Goal: Feedback & Contribution: Contribute content

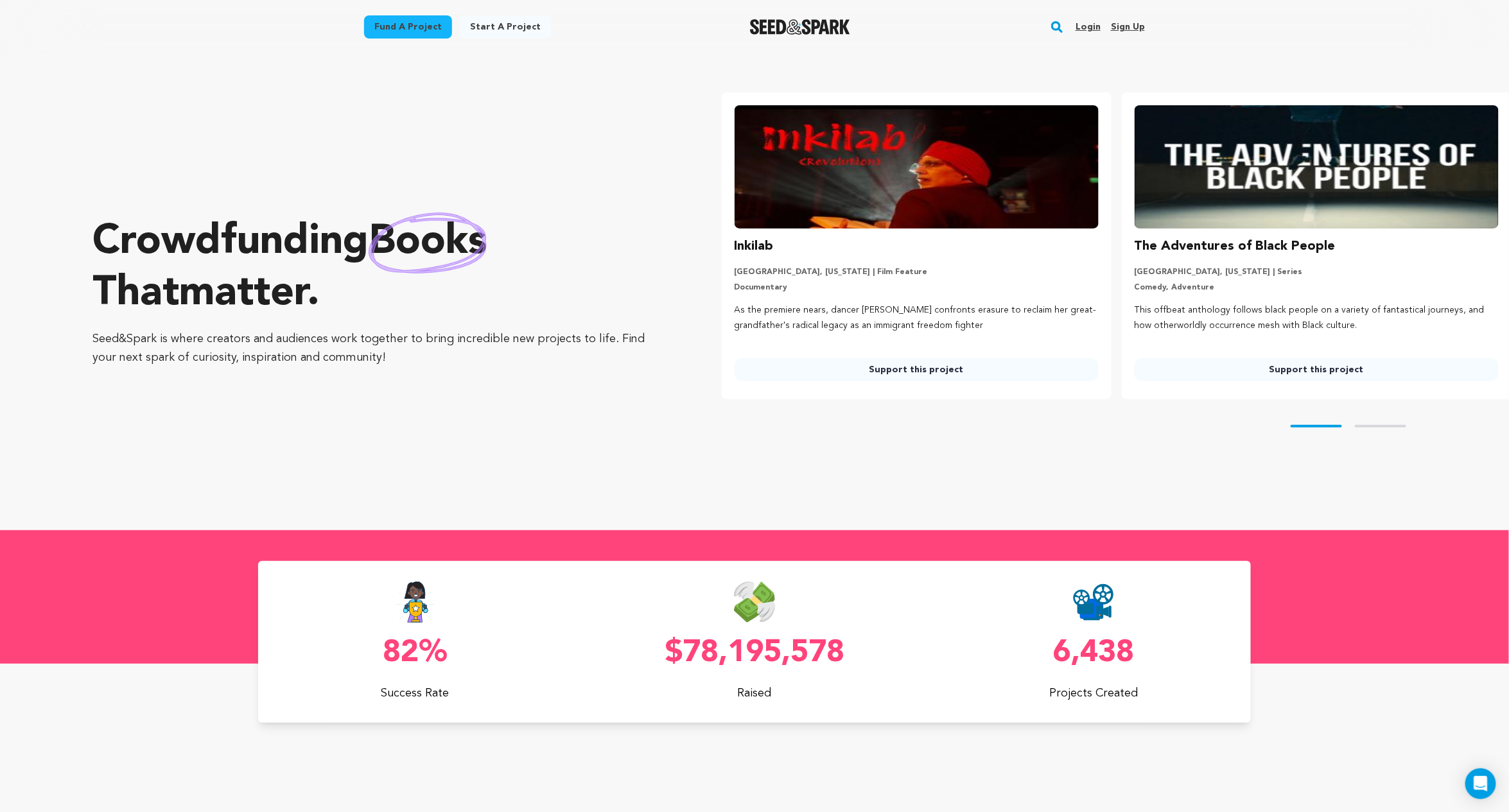
click at [1087, 31] on link "Login" at bounding box center [1088, 27] width 25 height 21
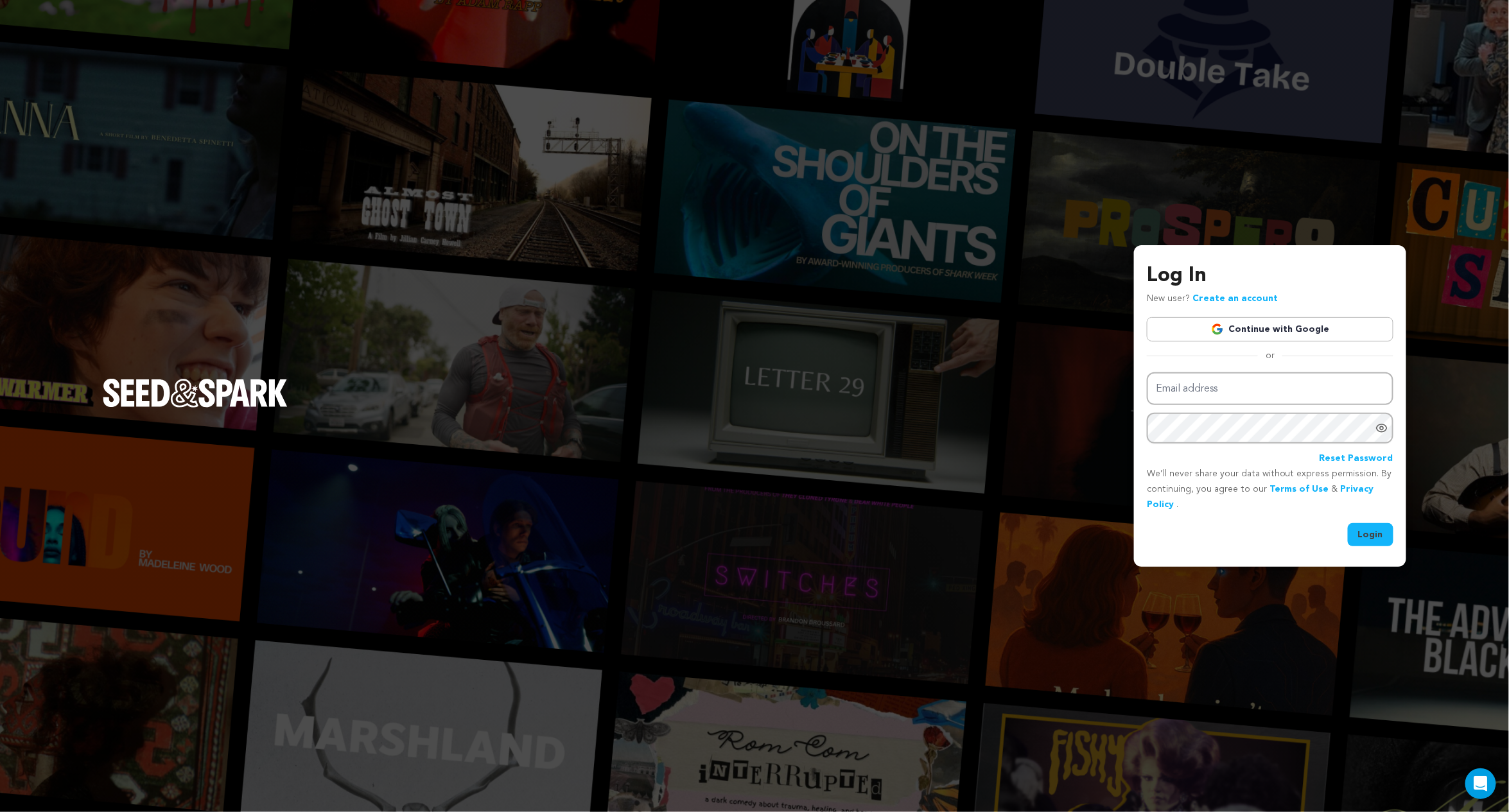
click at [1218, 327] on img at bounding box center [1217, 329] width 13 height 13
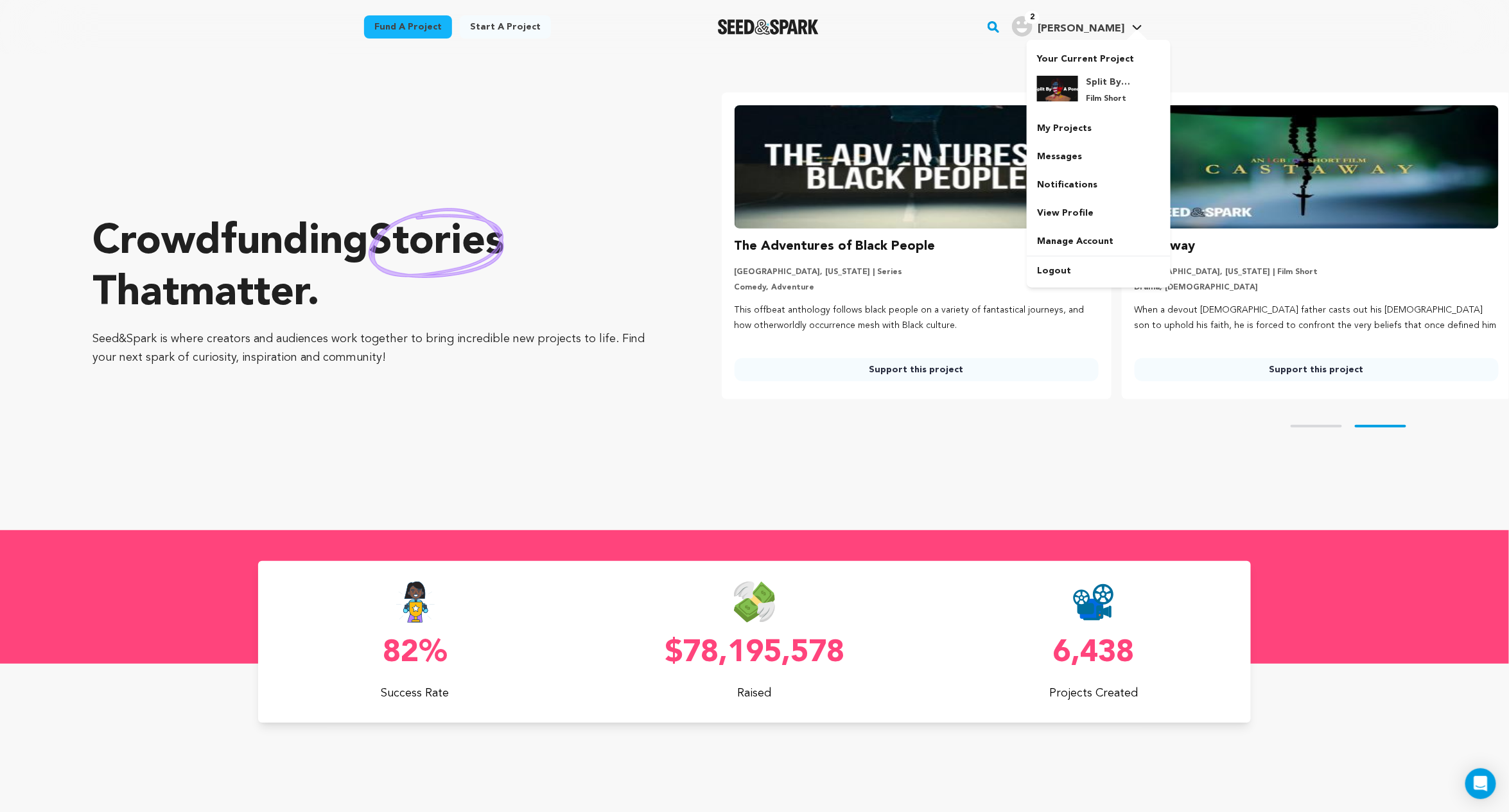
scroll to position [0, 410]
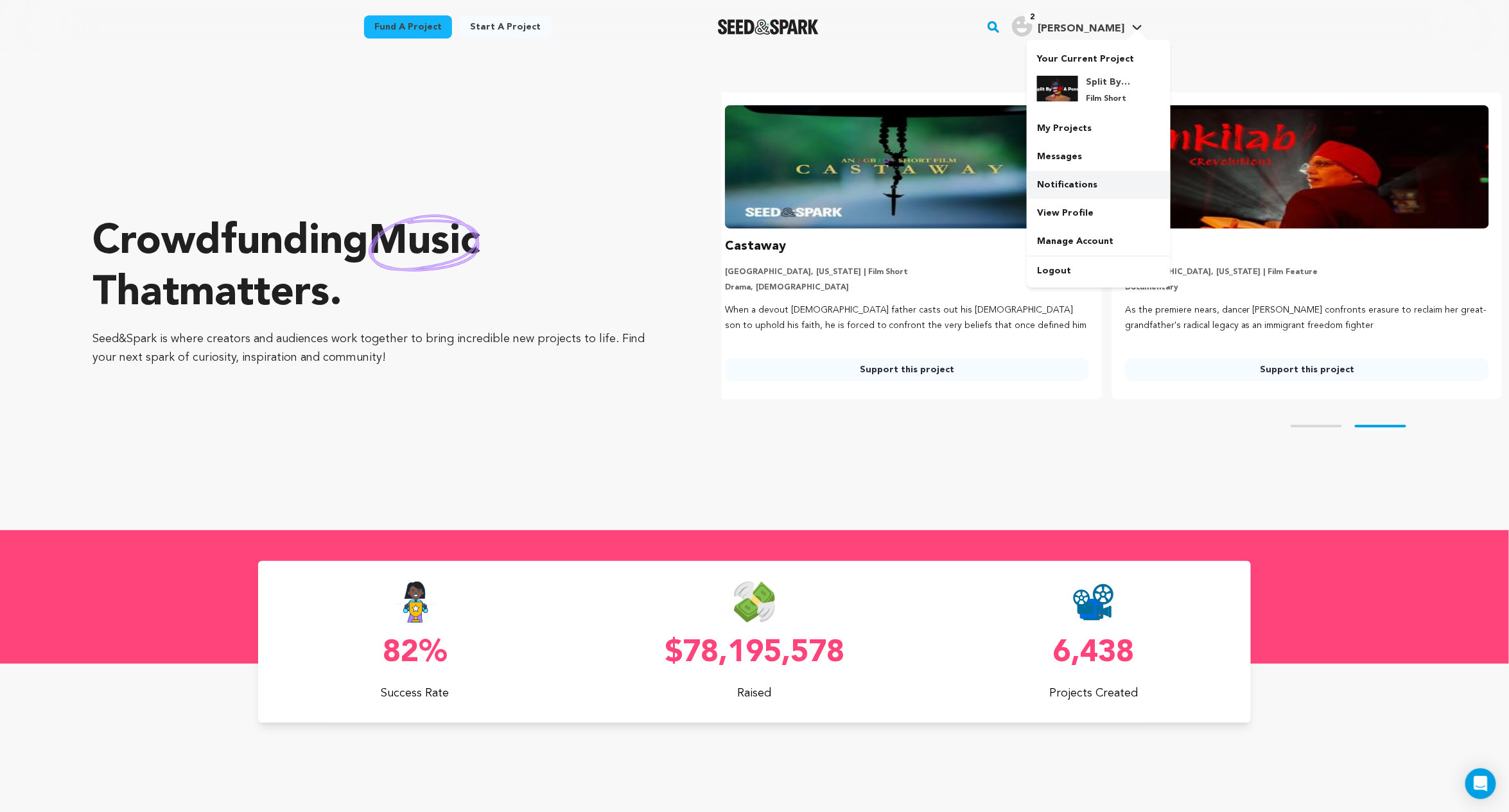
click at [1088, 182] on link "Notifications" at bounding box center [1099, 185] width 144 height 28
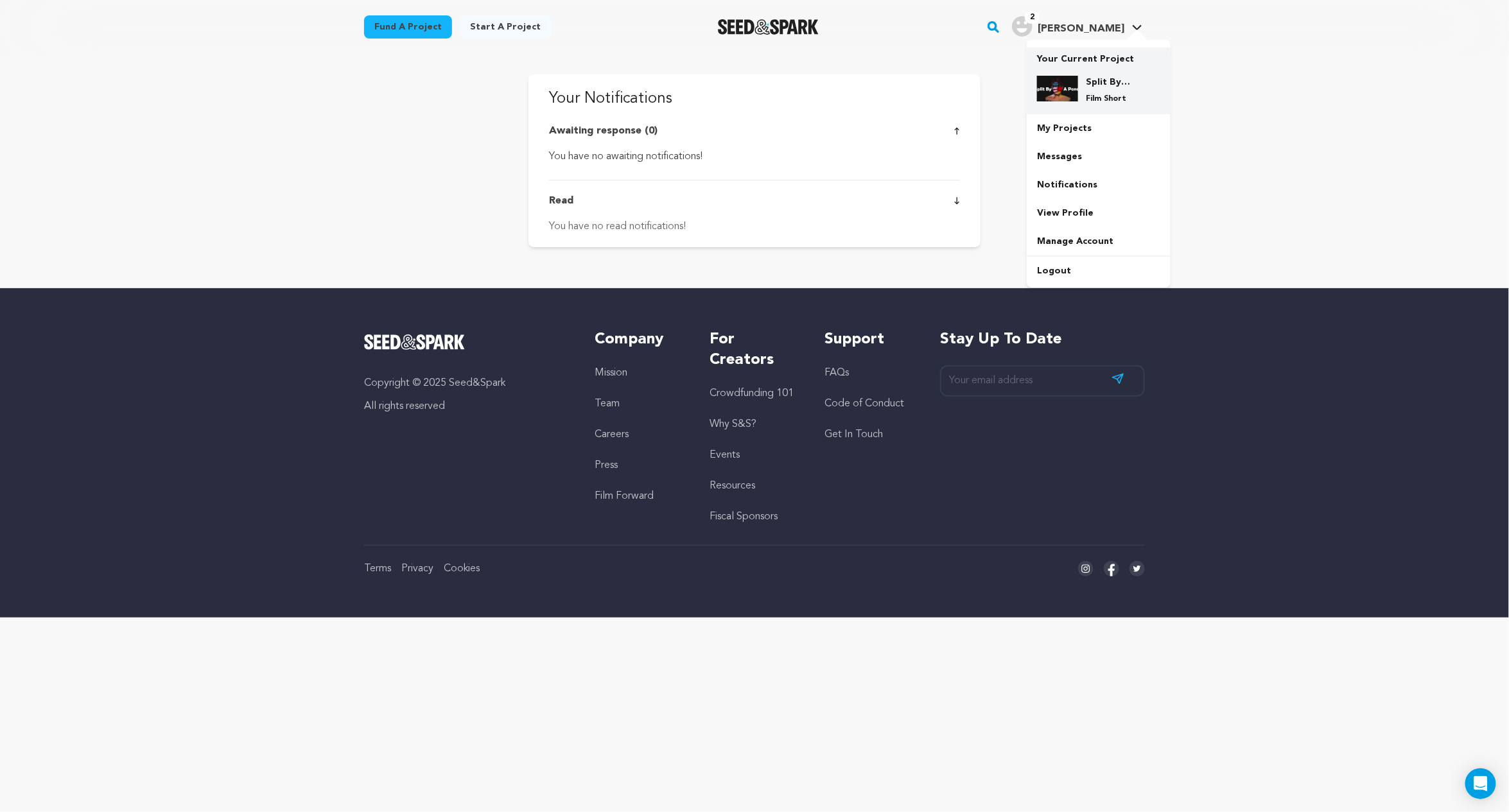
click at [1084, 79] on div "Split By a Pond Film Short" at bounding box center [1109, 90] width 62 height 28
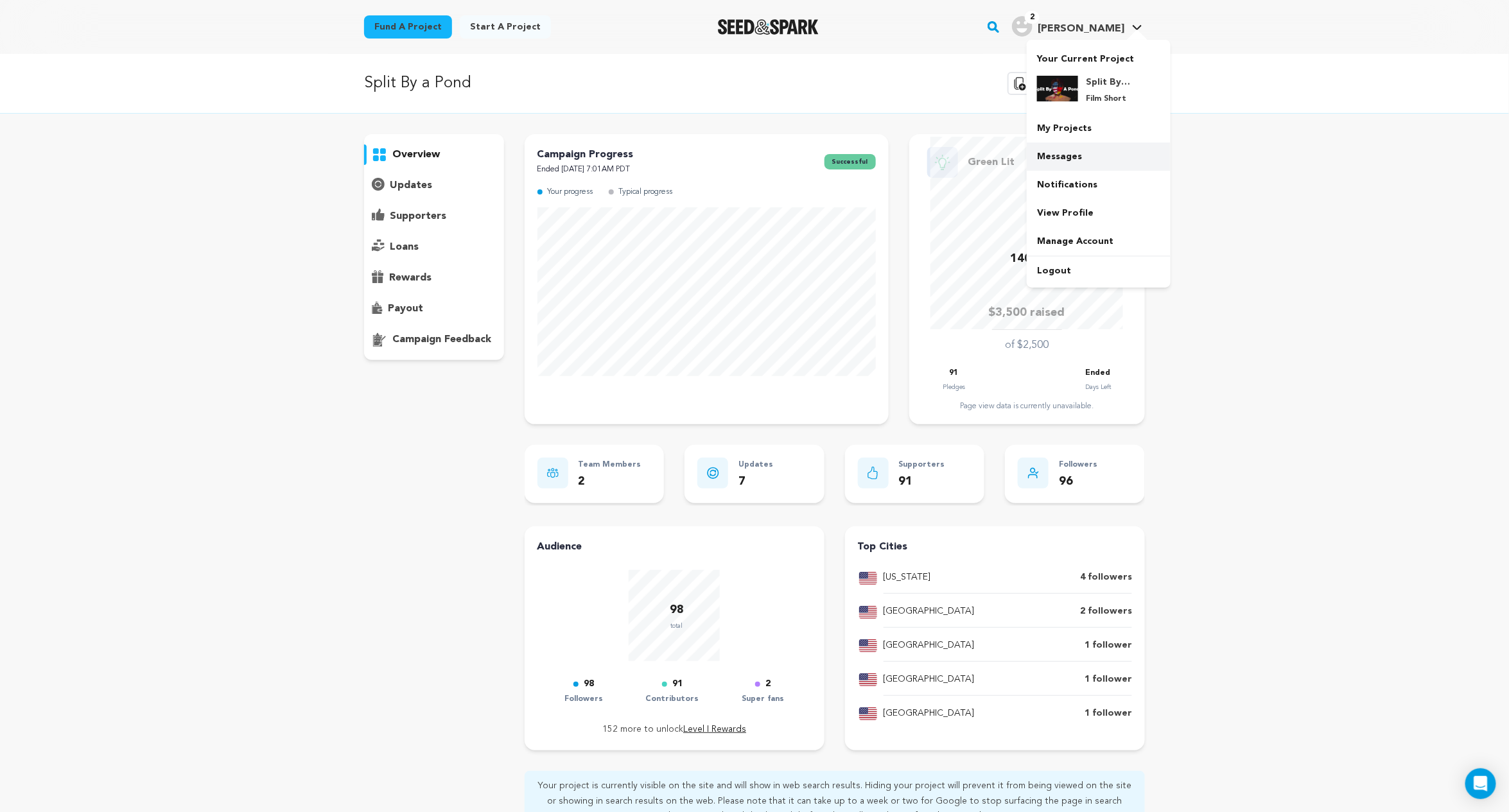
click at [1087, 160] on link "Messages" at bounding box center [1099, 157] width 144 height 28
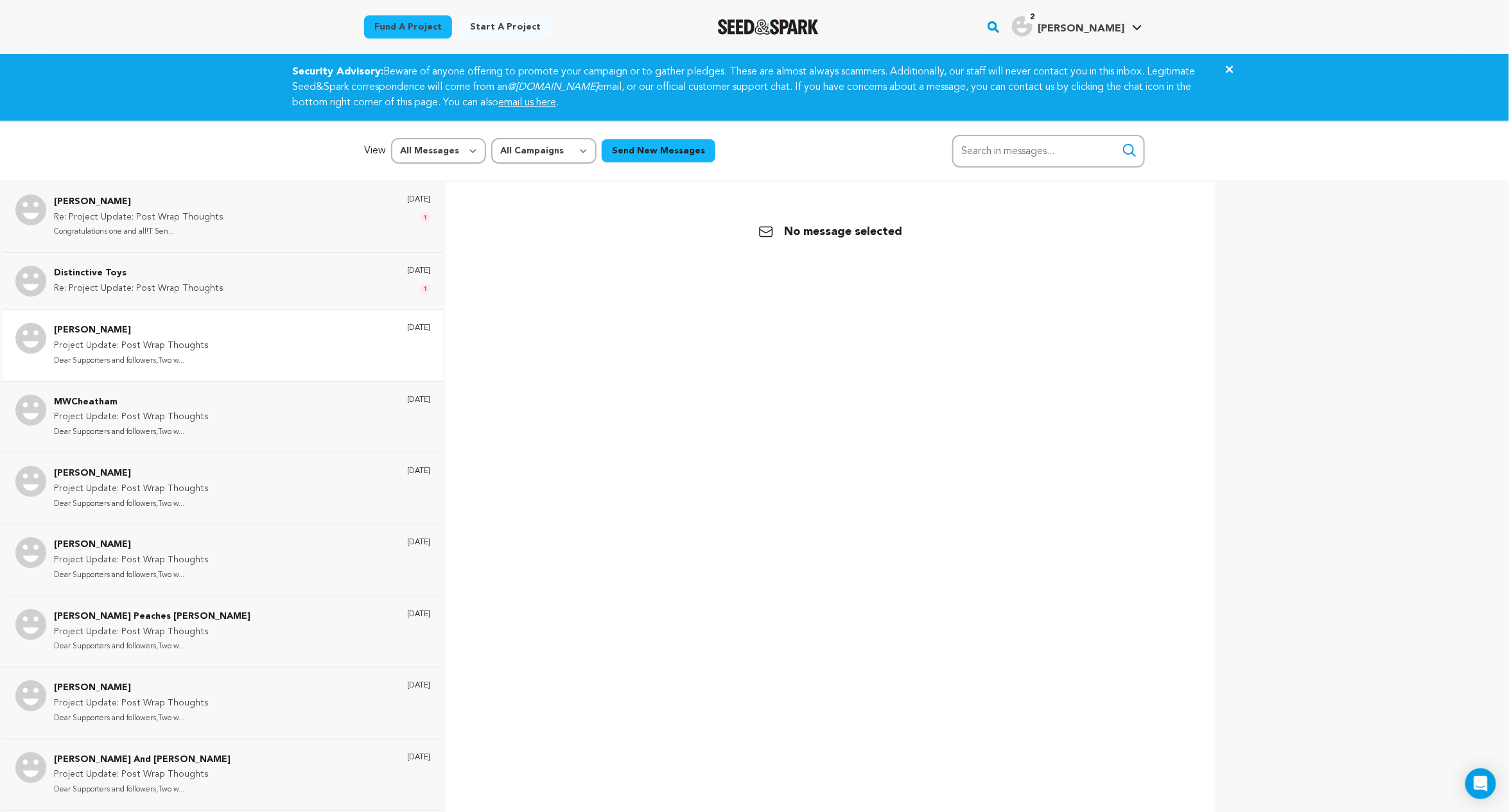
click at [91, 316] on div "Vinnie Cabrera Project Update: Post Wrap Thoughts Dear Supporters and followers…" at bounding box center [222, 345] width 440 height 71
click at [111, 272] on p "Distinctive Toys" at bounding box center [139, 273] width 169 height 16
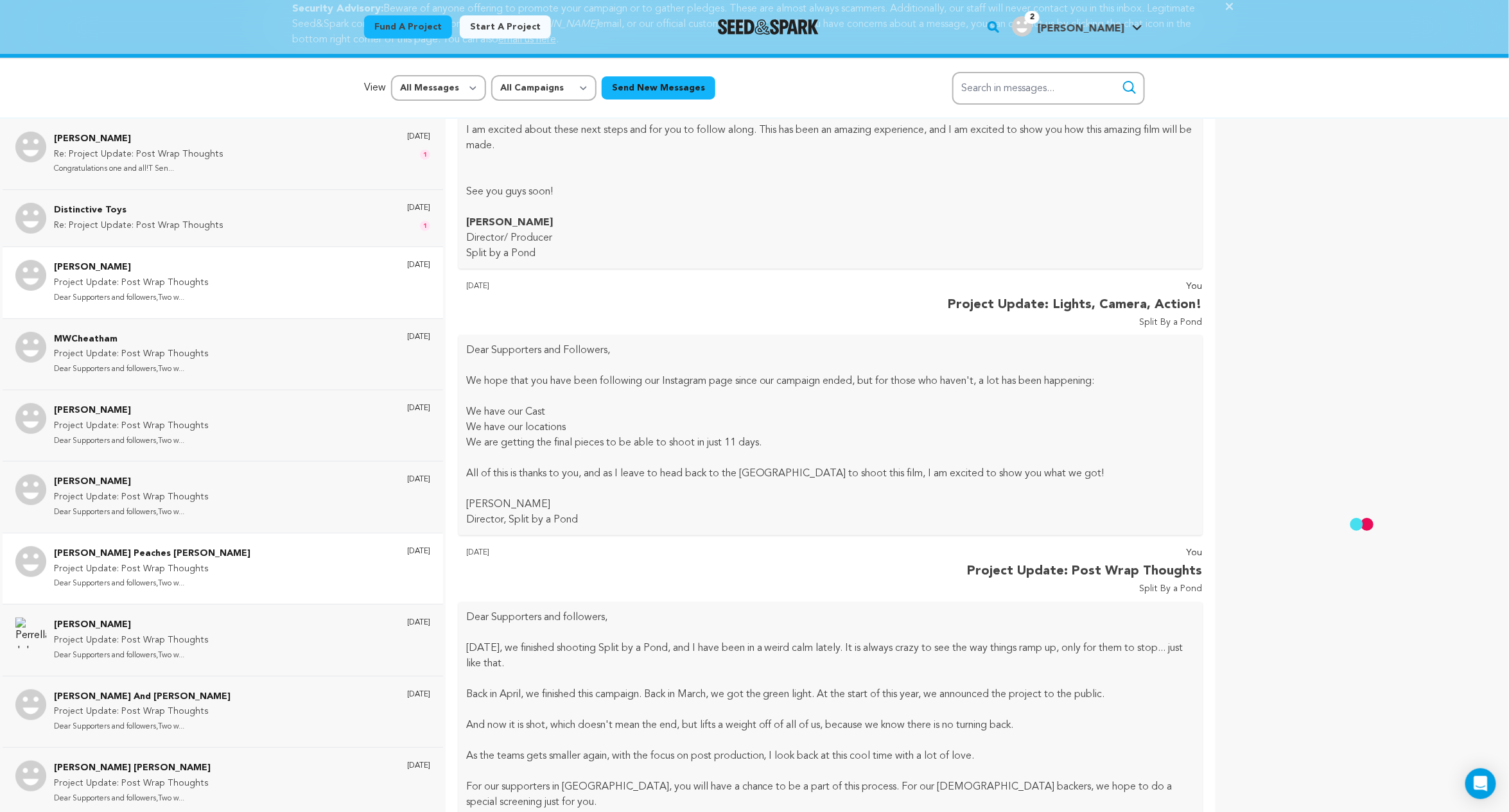
scroll to position [61, 0]
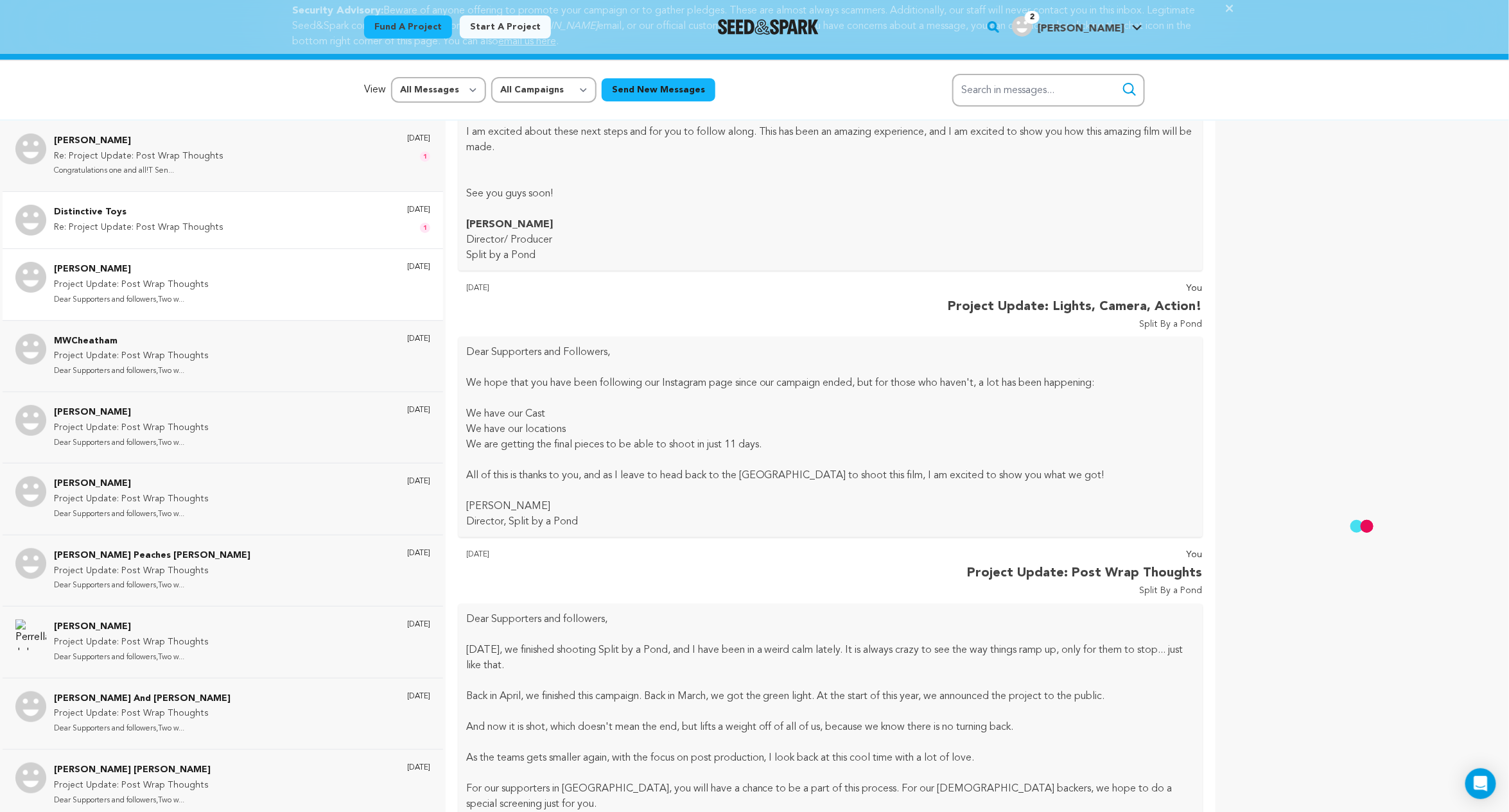
click at [359, 240] on div "Distinctive Toys Re: Project Update: Post Wrap Thoughts 6 days ago 1" at bounding box center [222, 220] width 440 height 57
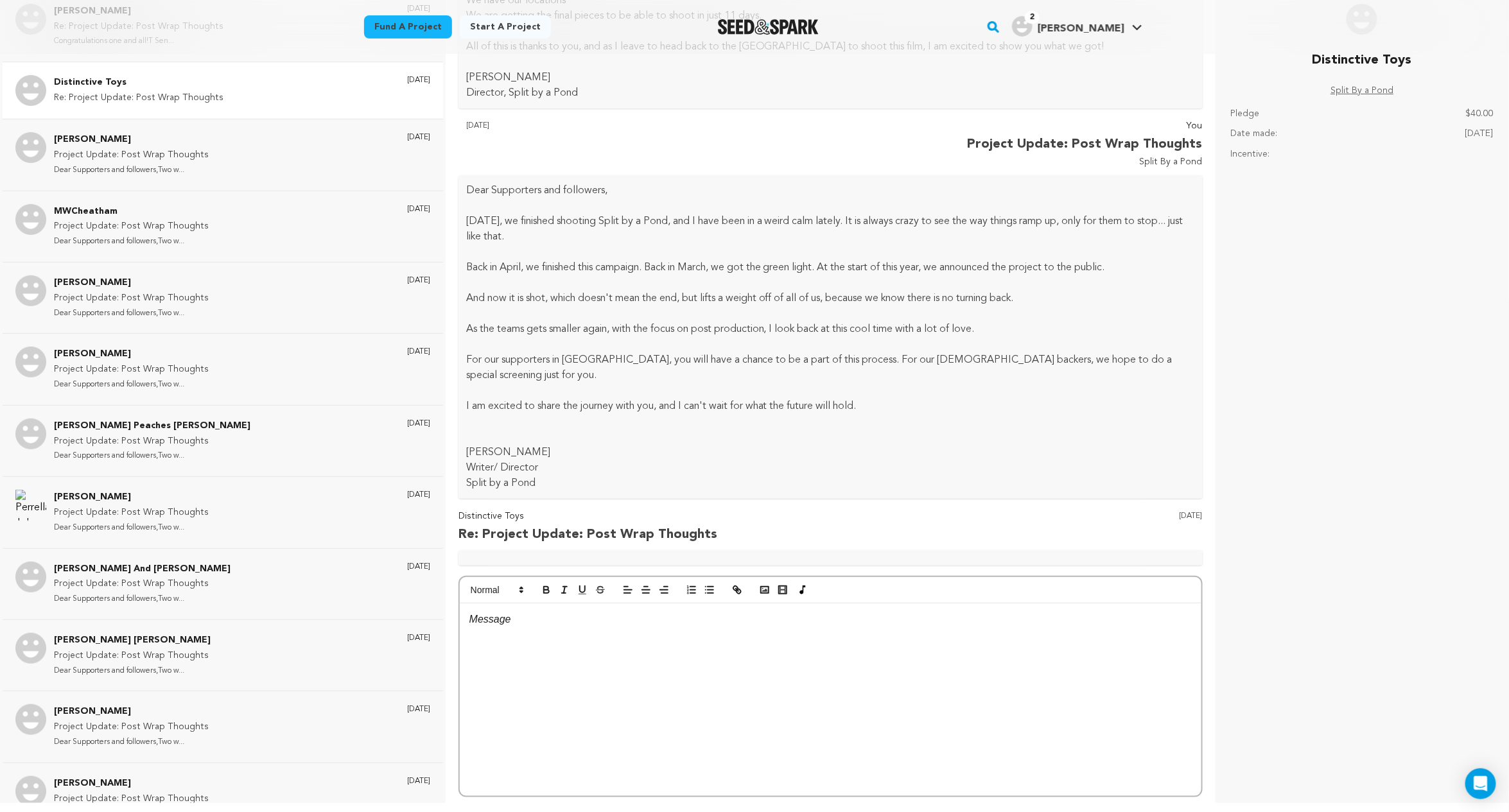
scroll to position [190, 0]
click at [566, 525] on p "Re: Project Update: Post Wrap Thoughts" at bounding box center [588, 536] width 259 height 21
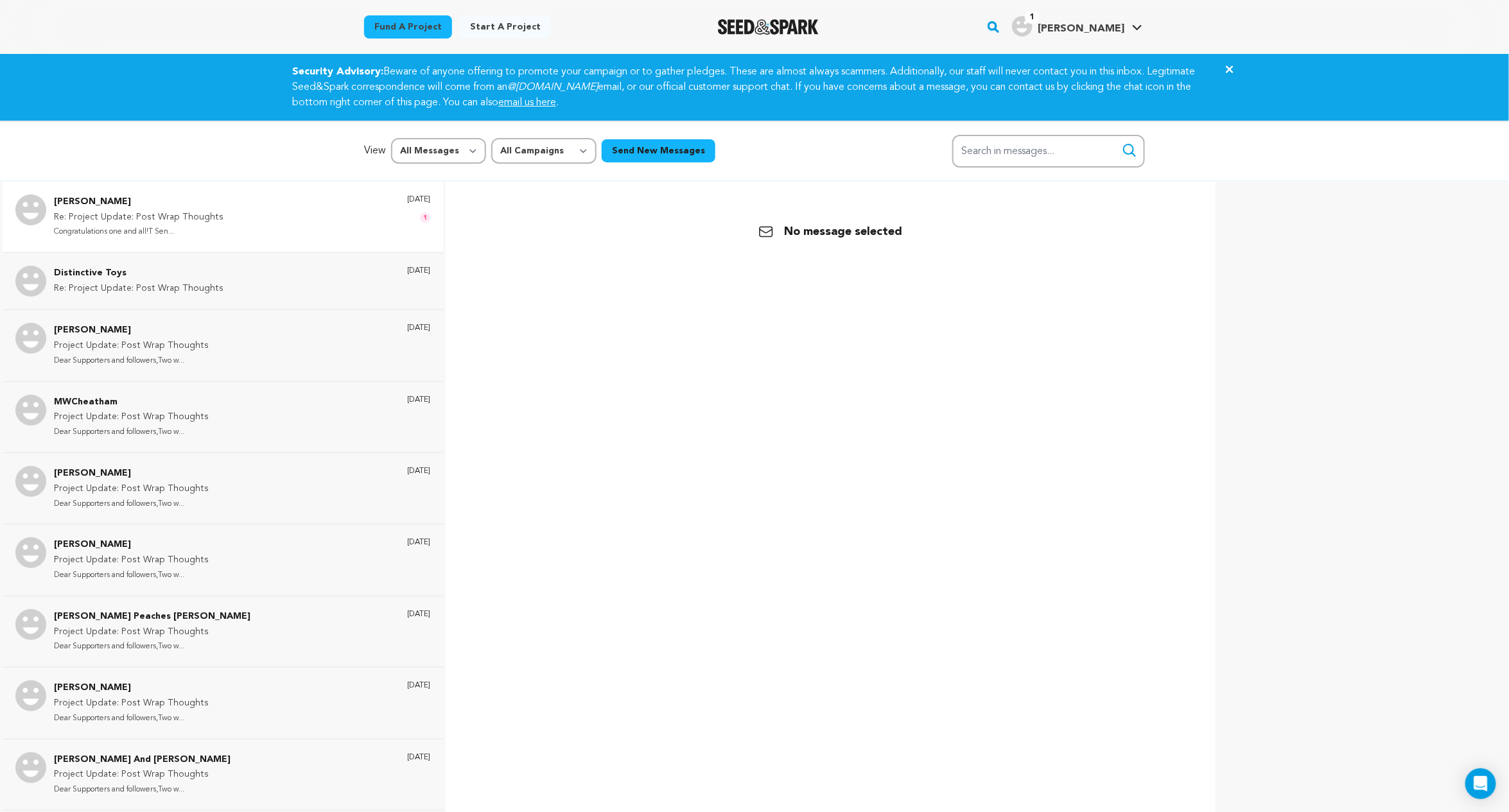
click at [364, 241] on div "[PERSON_NAME] Re: Project Update: Post Wrap Thoughts Congratulations one and al…" at bounding box center [222, 217] width 440 height 71
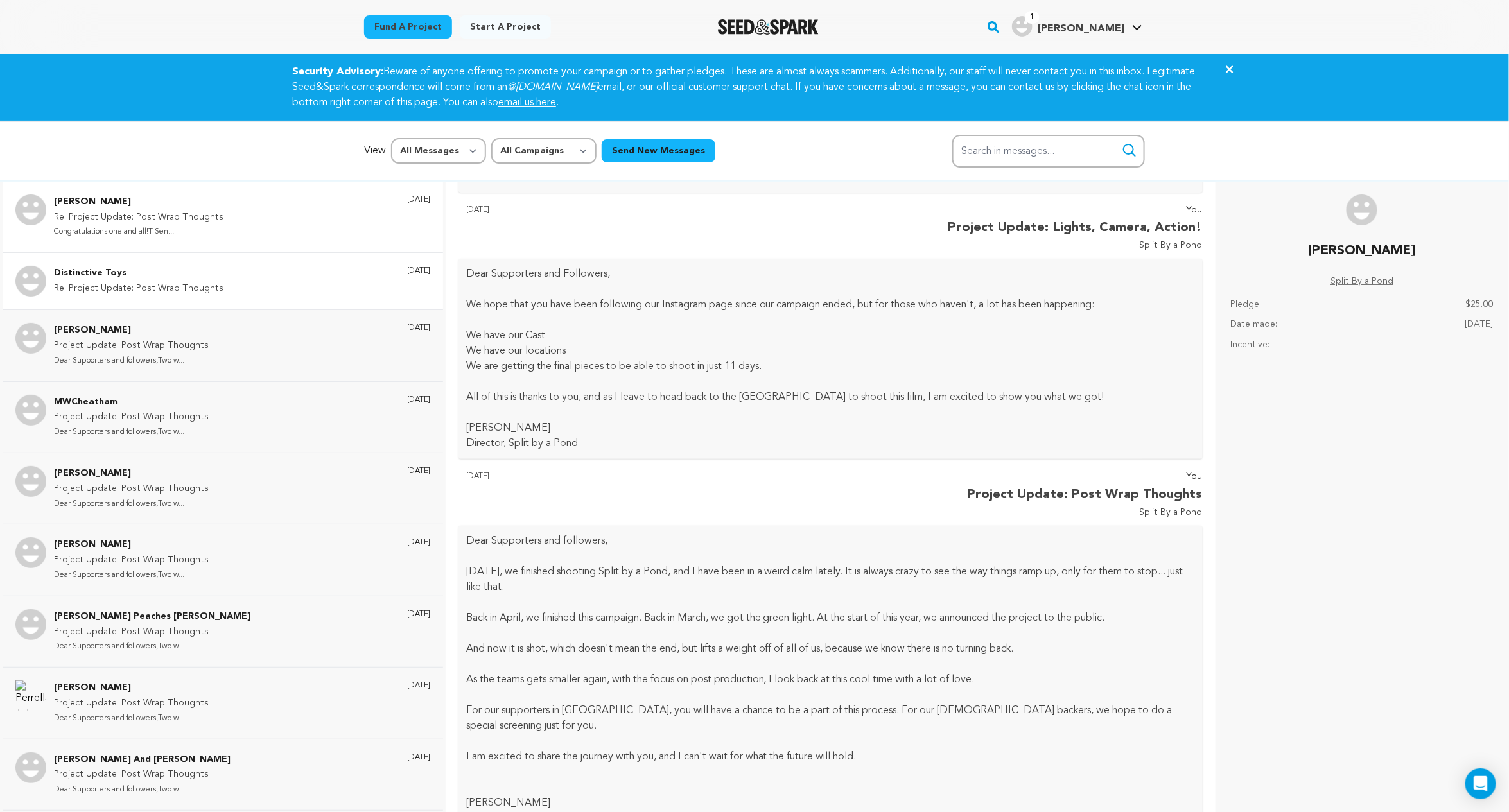
click at [243, 285] on div "Distinctive Toys Re: Project Update: Post Wrap Thoughts 6 days ago" at bounding box center [242, 281] width 376 height 31
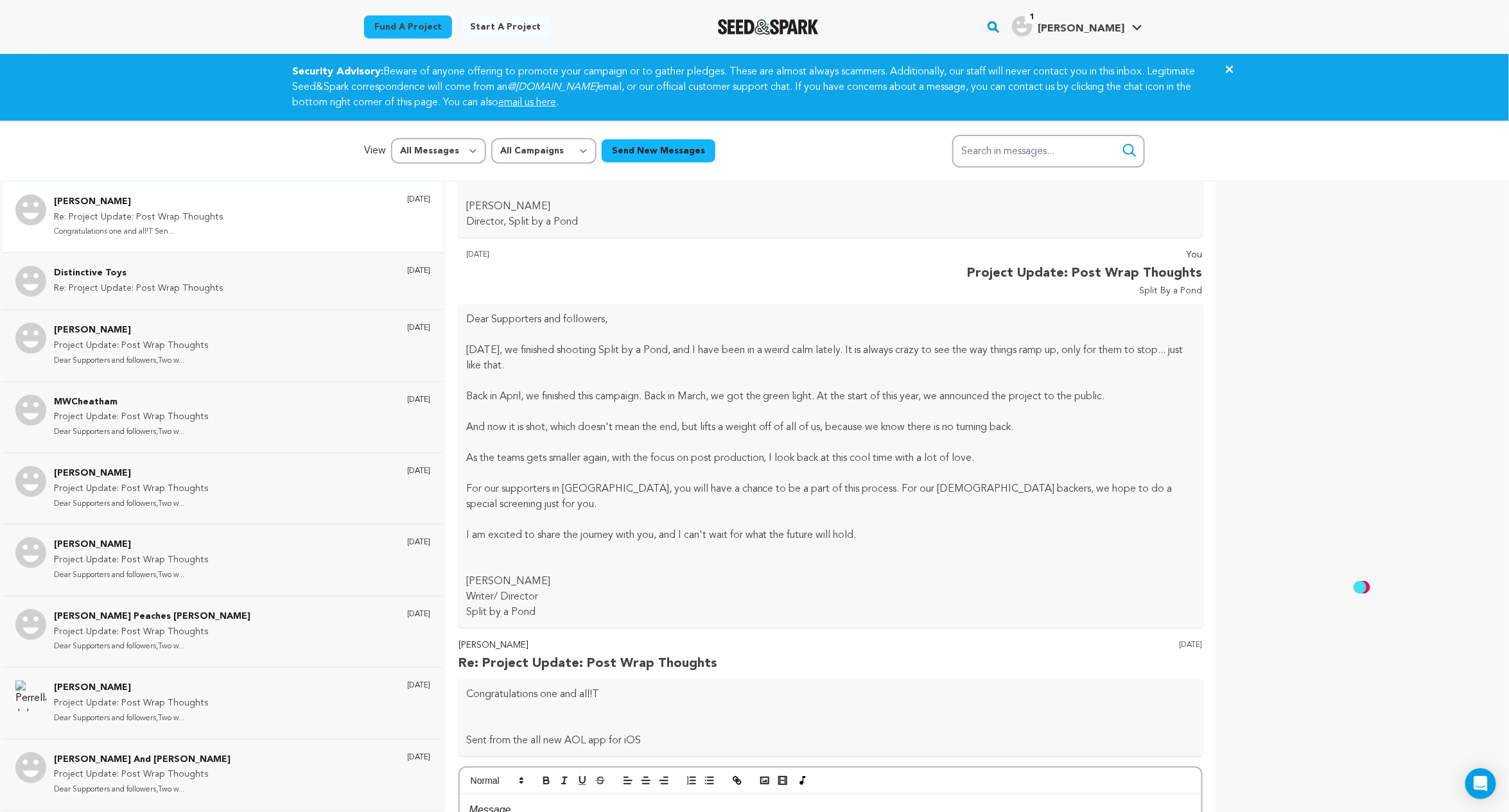
scroll to position [3553, 0]
click at [329, 284] on div "Distinctive Toys Re: Project Update: Post Wrap Thoughts 6 days ago" at bounding box center [242, 281] width 376 height 31
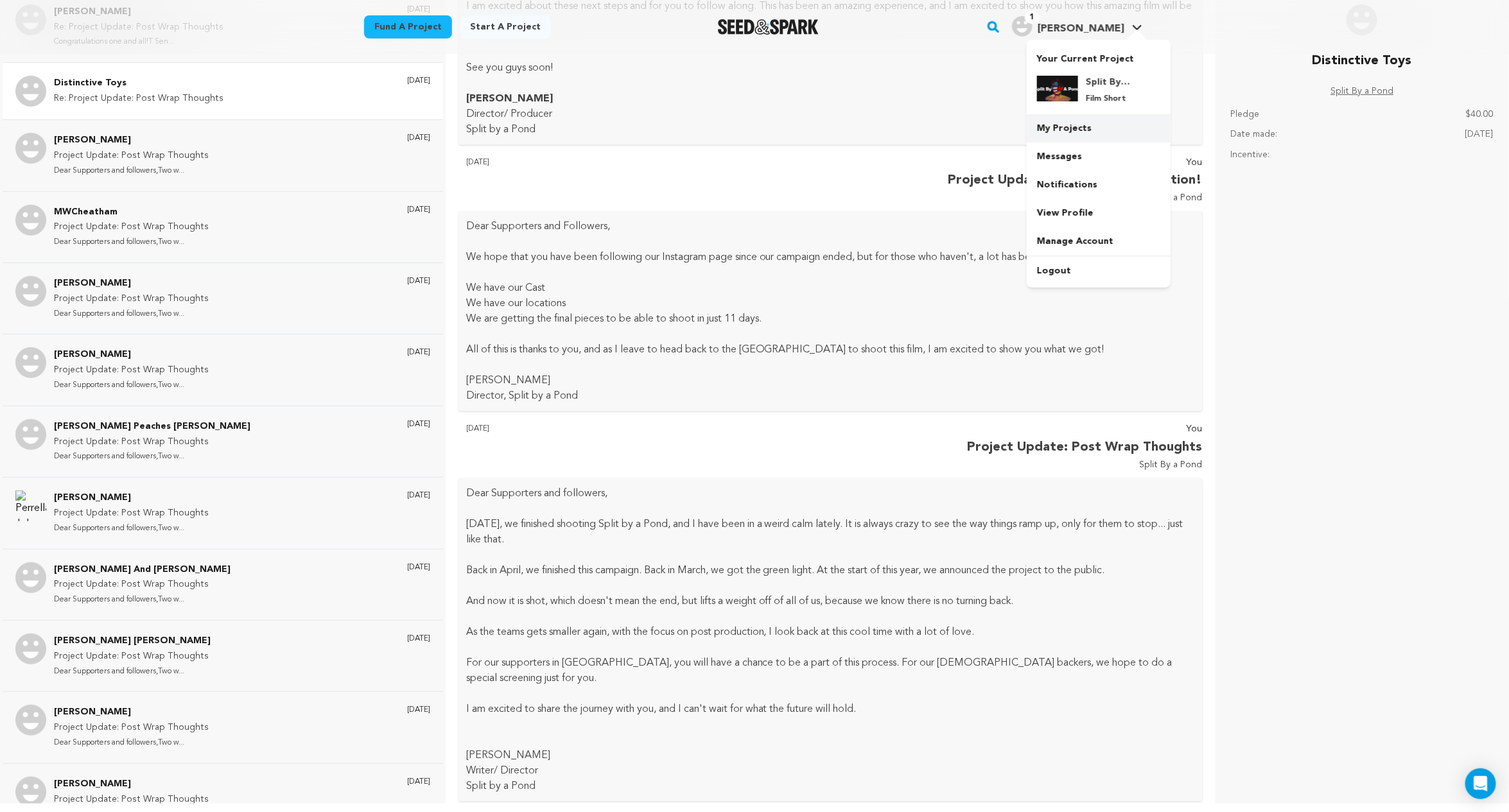
scroll to position [2680, 0]
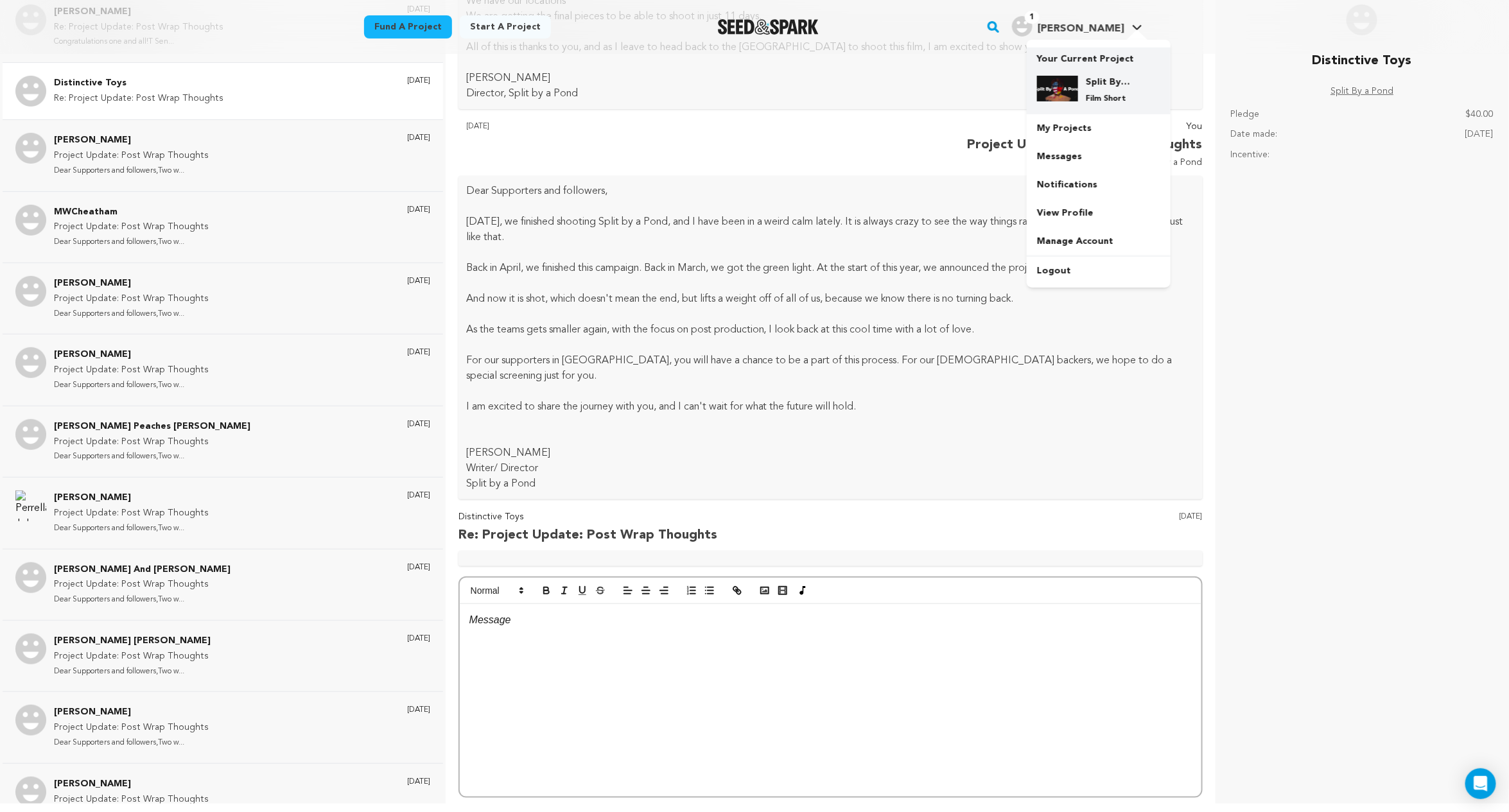
click at [1098, 99] on p "Film Short" at bounding box center [1109, 99] width 46 height 10
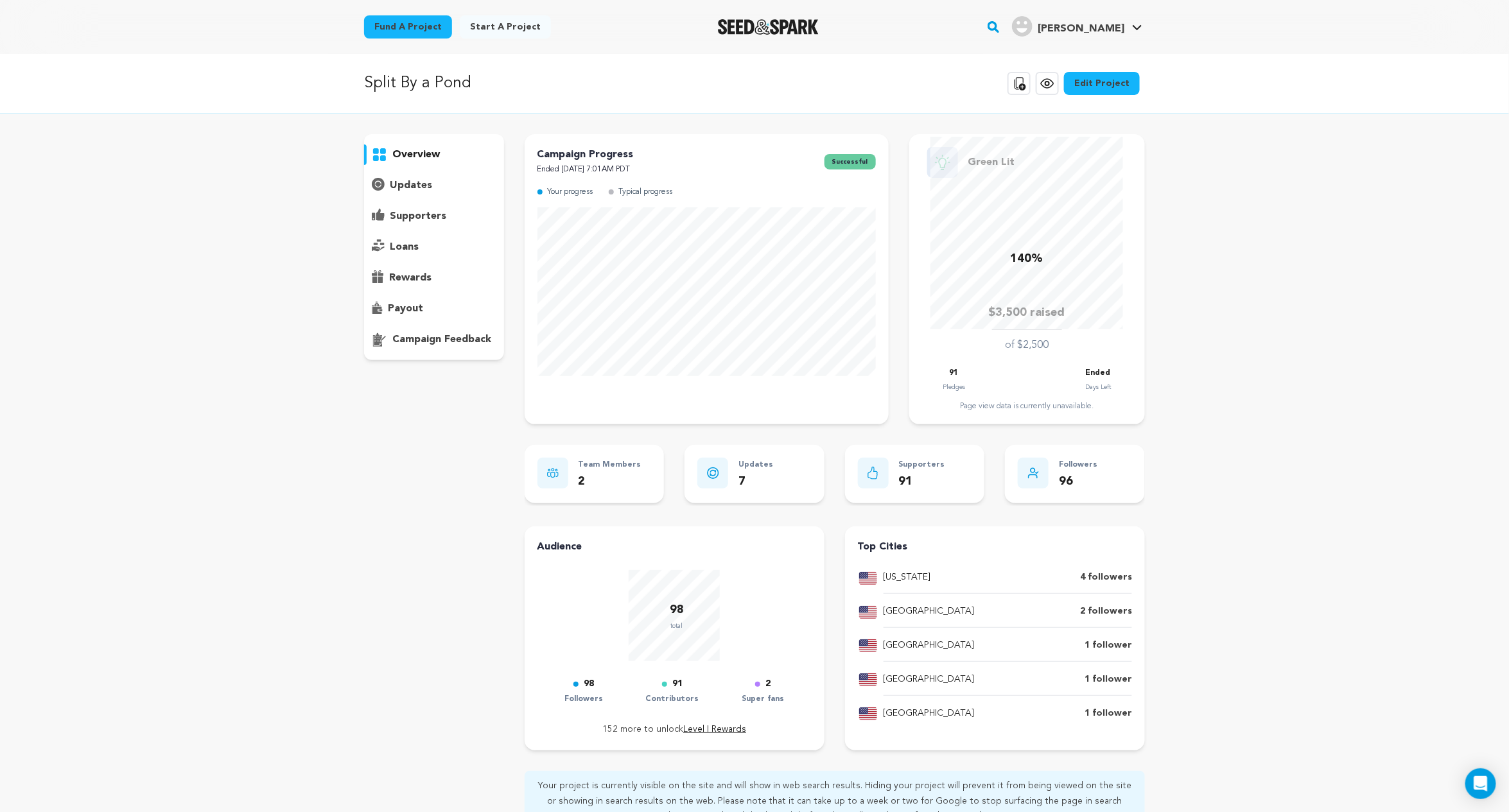
click at [430, 189] on p "updates" at bounding box center [410, 186] width 42 height 16
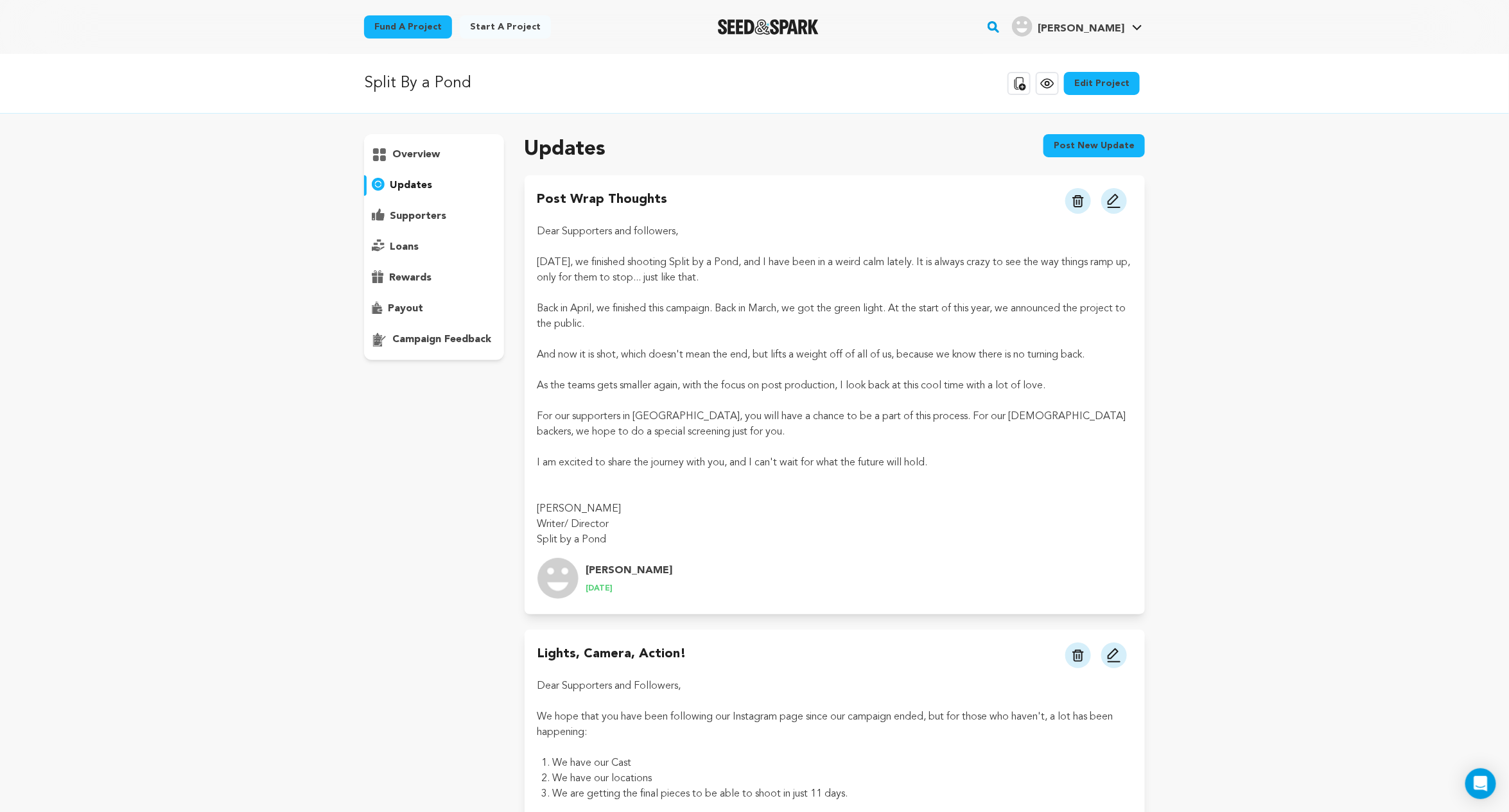
click at [1112, 137] on button "Post new update" at bounding box center [1094, 145] width 102 height 23
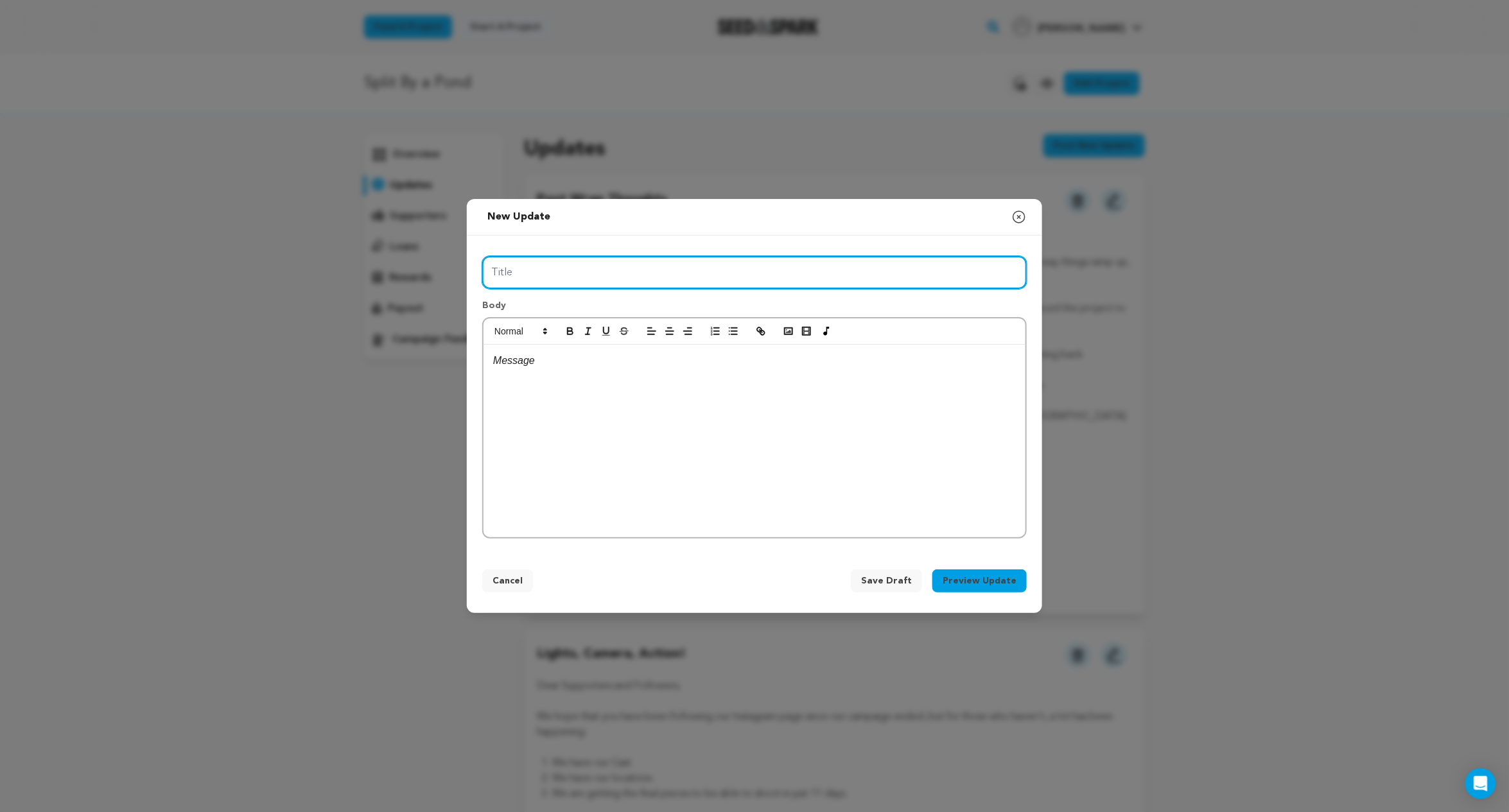
click at [776, 273] on input "Title" at bounding box center [755, 272] width 545 height 33
type input "Getting Into Post with Test Screenings"
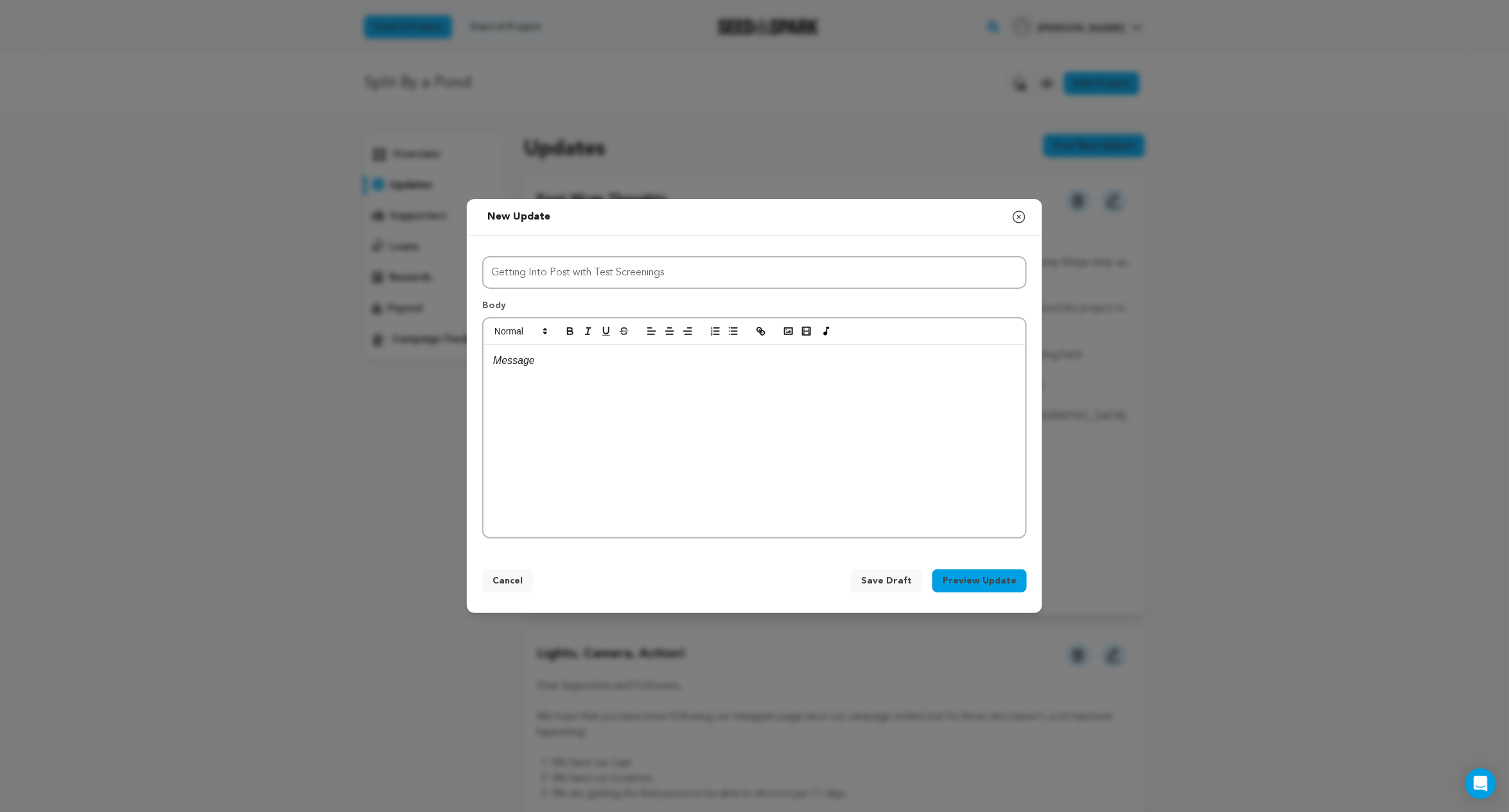
click at [726, 406] on div at bounding box center [754, 442] width 542 height 193
